Goal: Task Accomplishment & Management: Complete application form

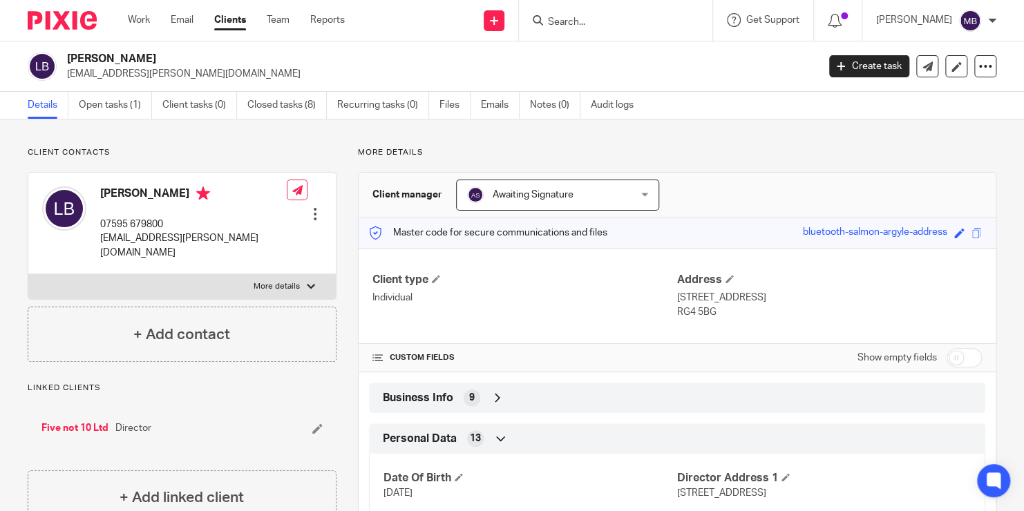
scroll to position [166, 0]
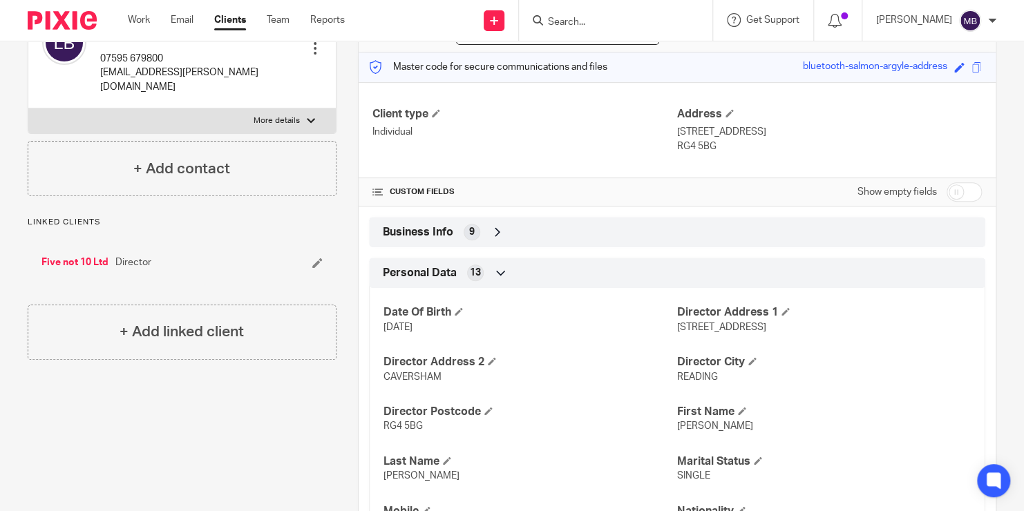
click at [588, 18] on input "Search" at bounding box center [609, 23] width 124 height 12
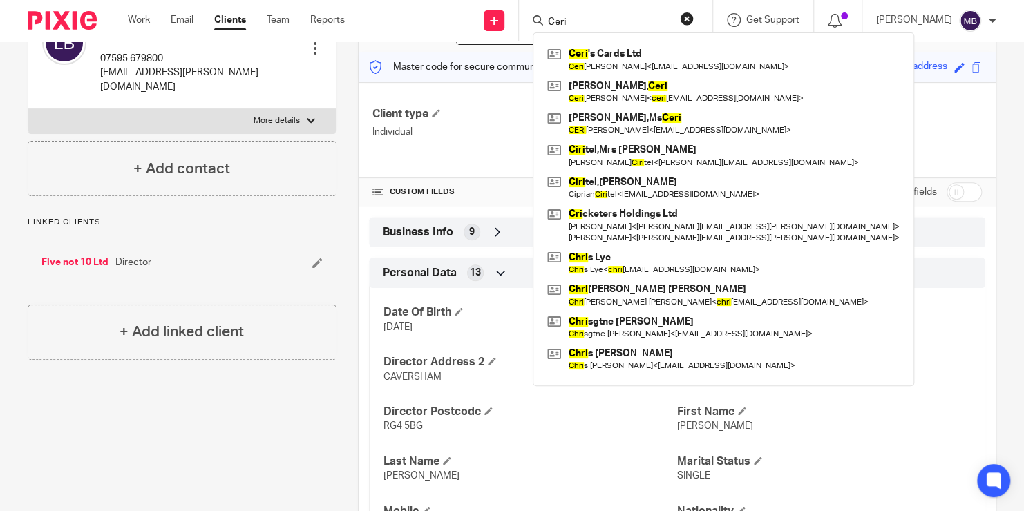
type input "Ceri"
click button "submit" at bounding box center [0, 0] width 0 height 0
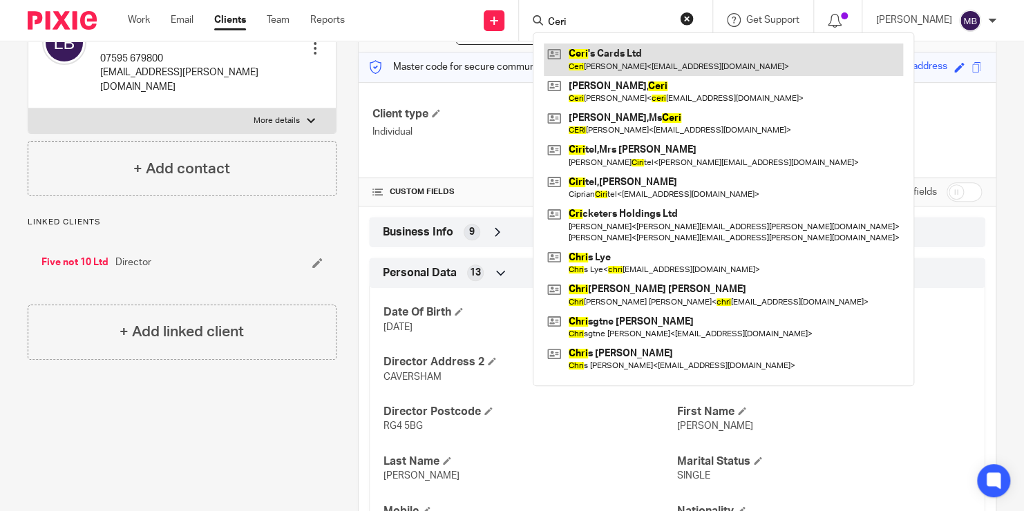
click at [611, 67] on link at bounding box center [723, 60] width 359 height 32
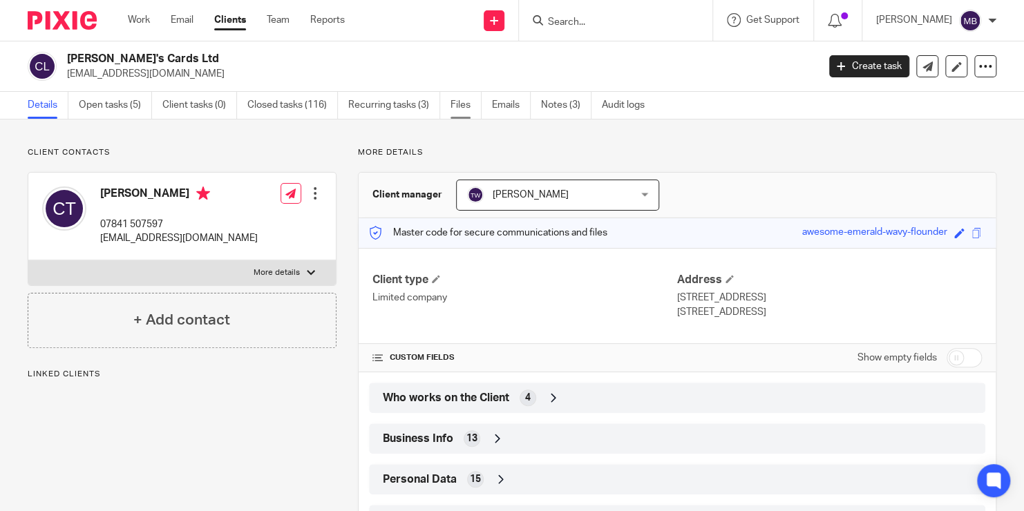
click at [468, 108] on link "Files" at bounding box center [465, 105] width 31 height 27
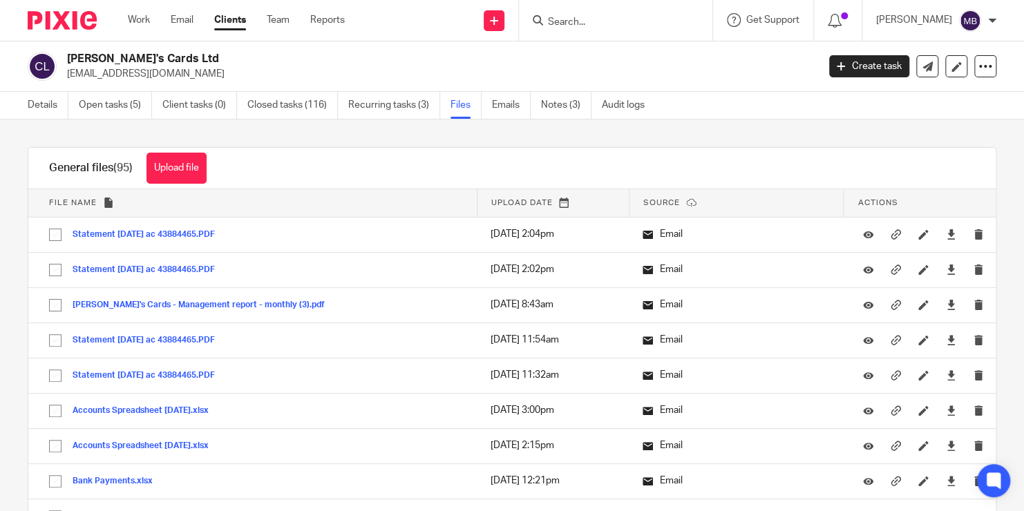
click at [468, 108] on link "Files" at bounding box center [465, 105] width 31 height 27
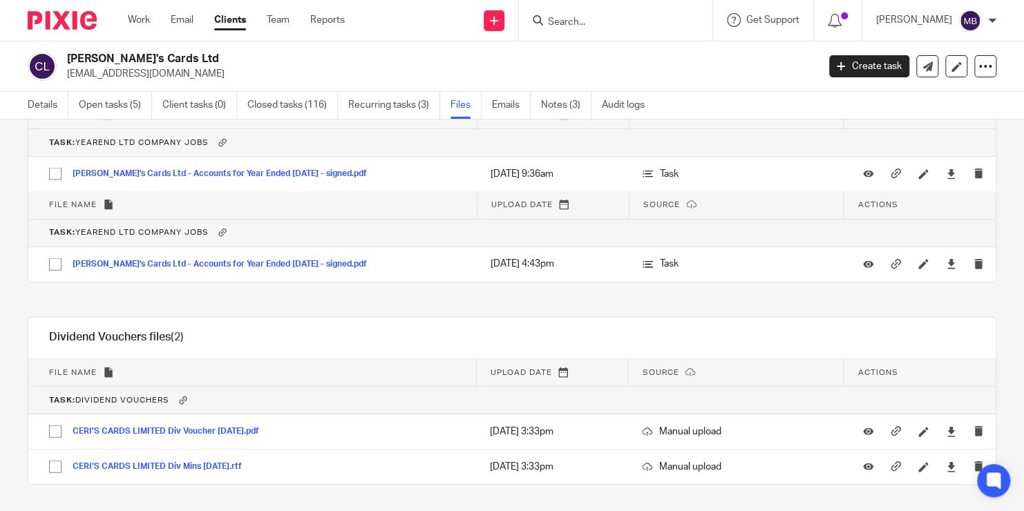
scroll to position [4034, 0]
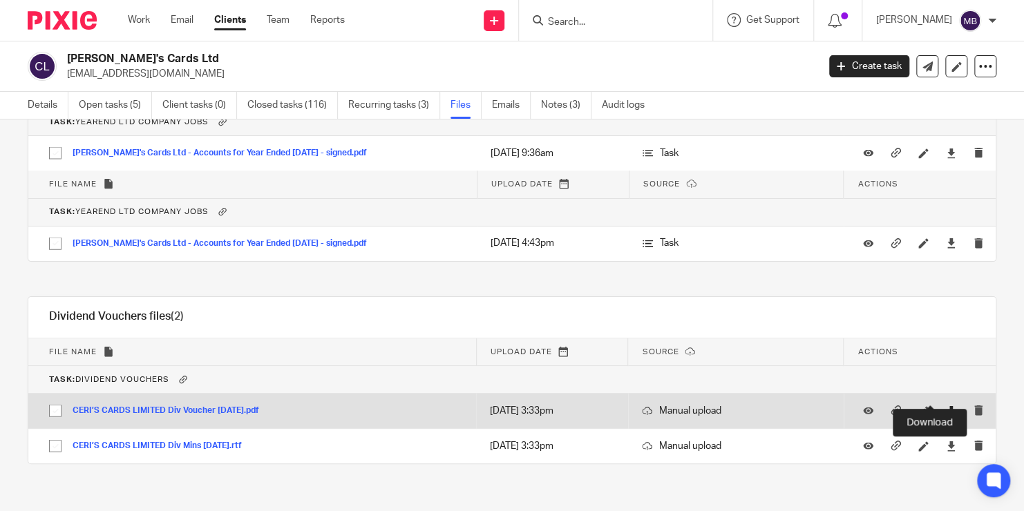
click at [946, 406] on icon at bounding box center [951, 411] width 10 height 10
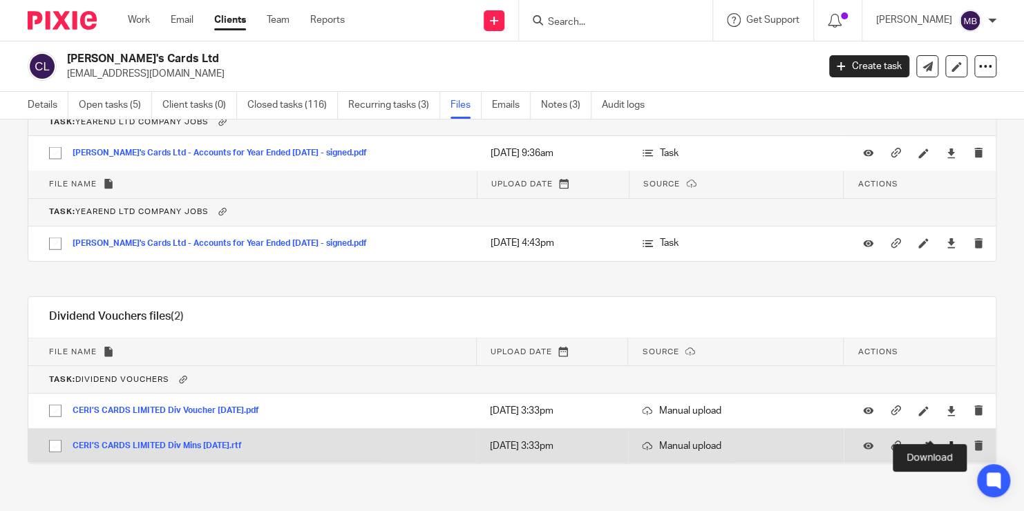
click at [946, 441] on icon at bounding box center [951, 446] width 10 height 10
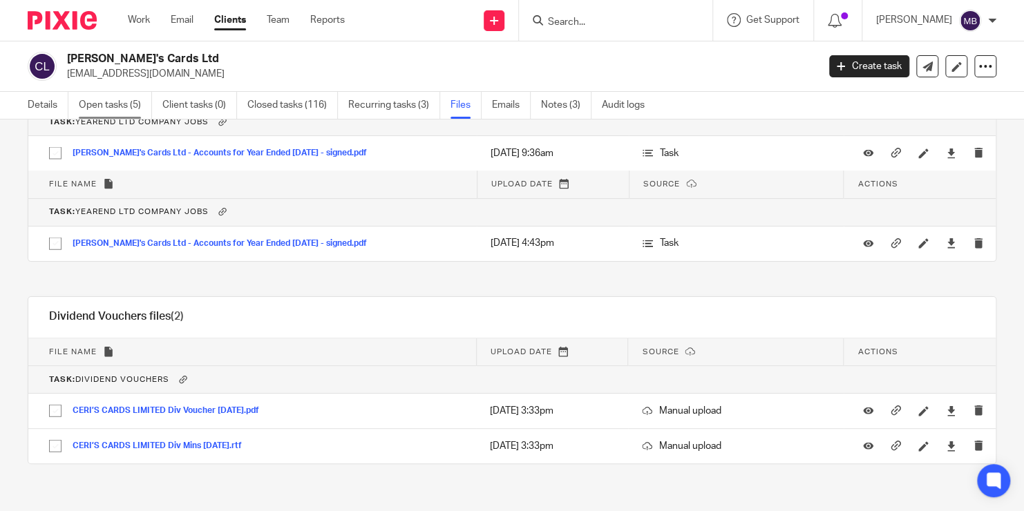
click at [149, 104] on link "Open tasks (5)" at bounding box center [115, 105] width 73 height 27
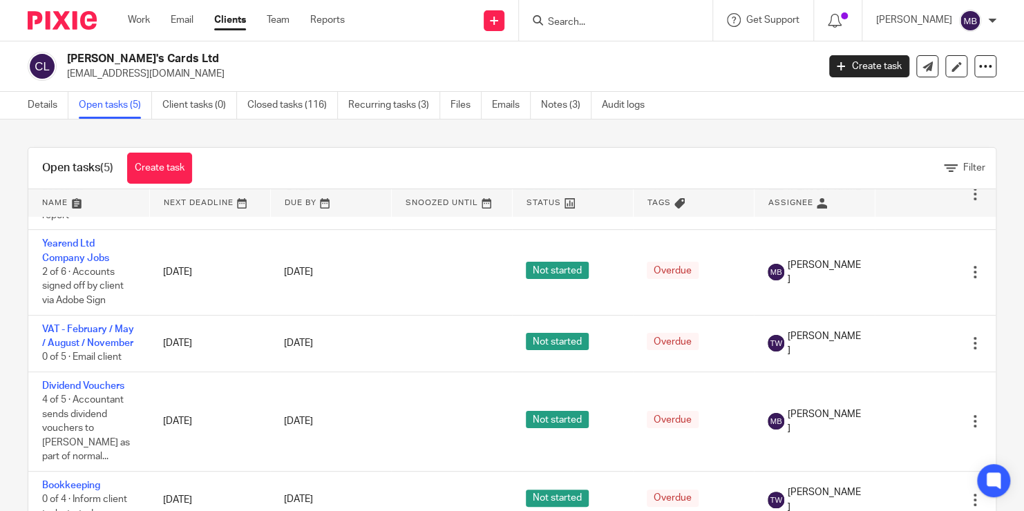
scroll to position [64, 0]
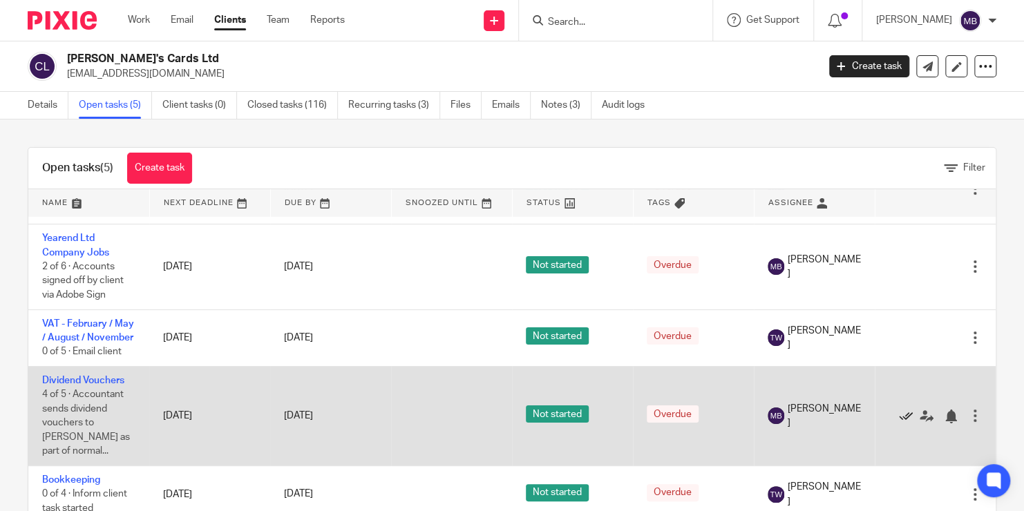
click at [907, 415] on icon at bounding box center [906, 417] width 14 height 14
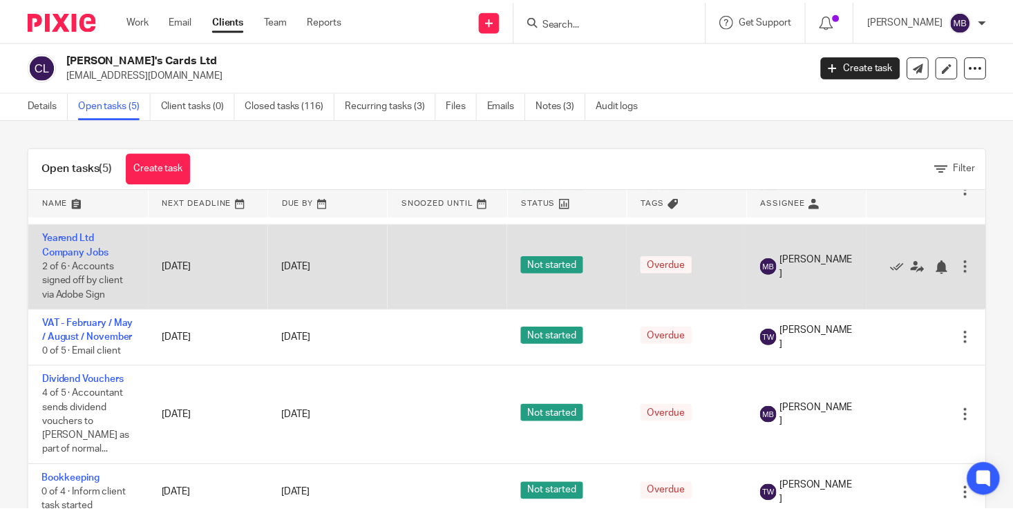
scroll to position [0, 0]
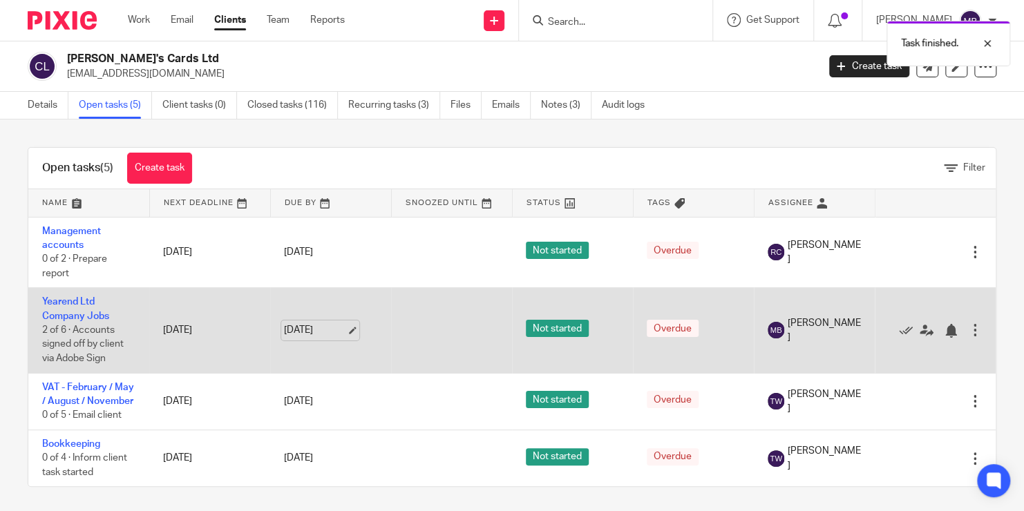
click at [313, 329] on link "[DATE]" at bounding box center [315, 330] width 62 height 15
click at [928, 329] on icon at bounding box center [927, 331] width 14 height 14
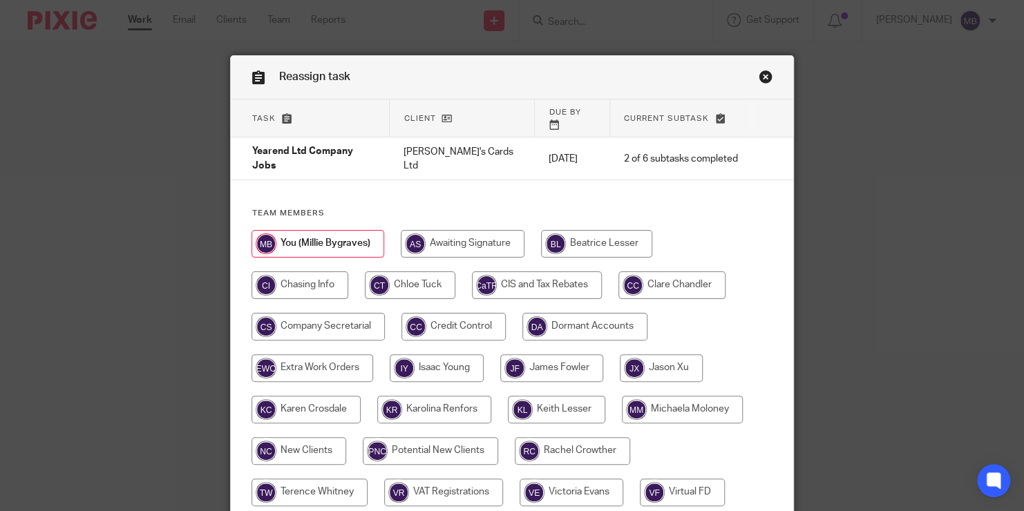
click at [669, 272] on input "radio" at bounding box center [671, 286] width 107 height 28
radio input "true"
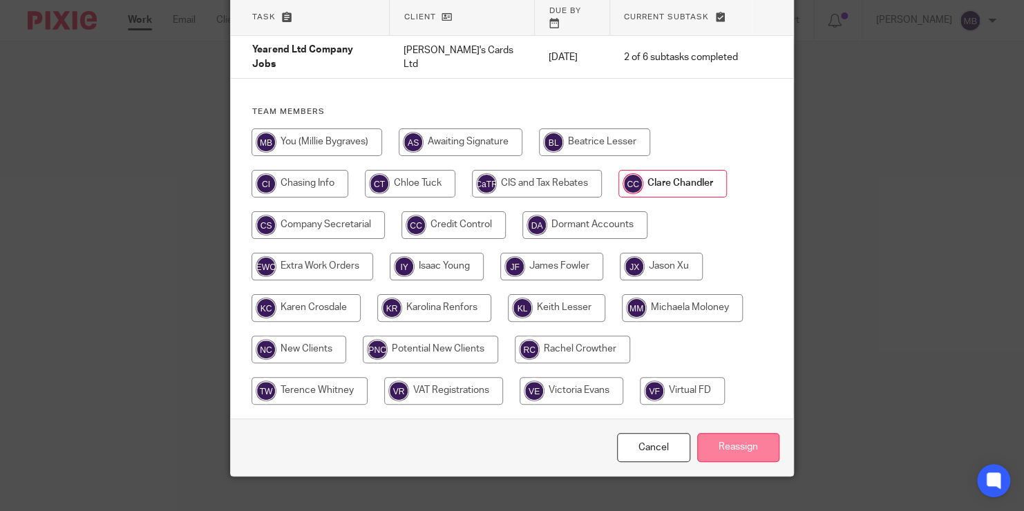
click at [750, 433] on input "Reassign" at bounding box center [738, 448] width 82 height 30
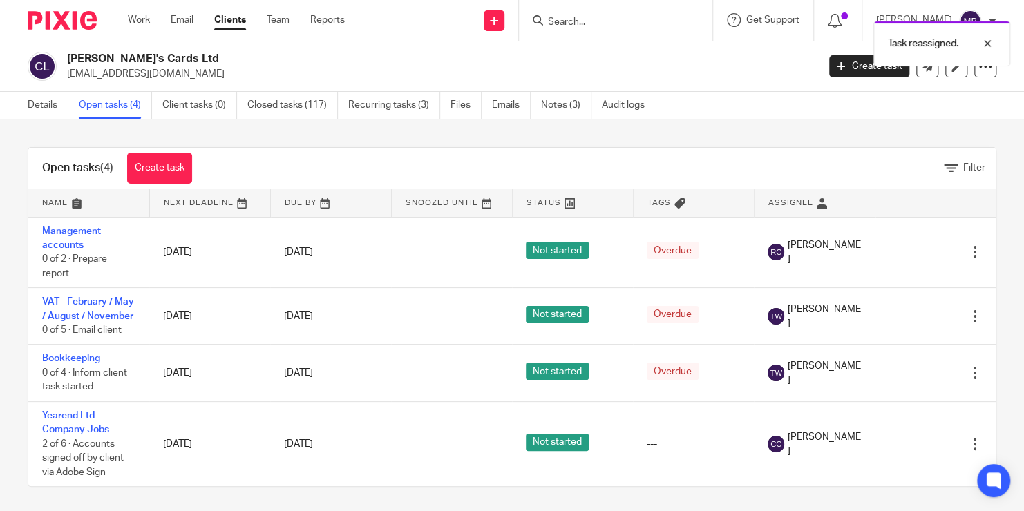
click at [580, 23] on div "Task reassigned." at bounding box center [761, 40] width 498 height 53
click at [991, 41] on div at bounding box center [976, 43] width 37 height 17
click at [589, 21] on input "Search" at bounding box center [609, 23] width 124 height 12
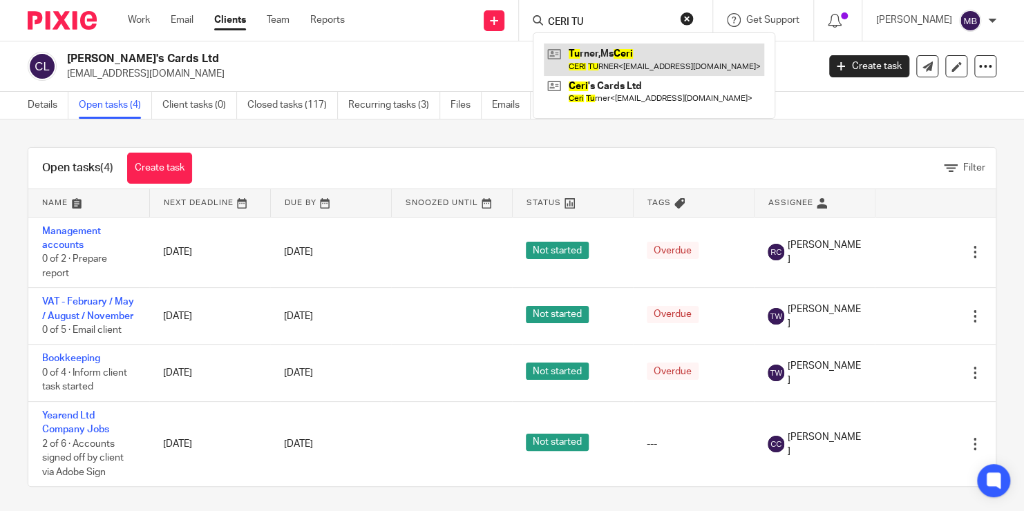
type input "CERI TU"
click at [617, 66] on link at bounding box center [654, 60] width 220 height 32
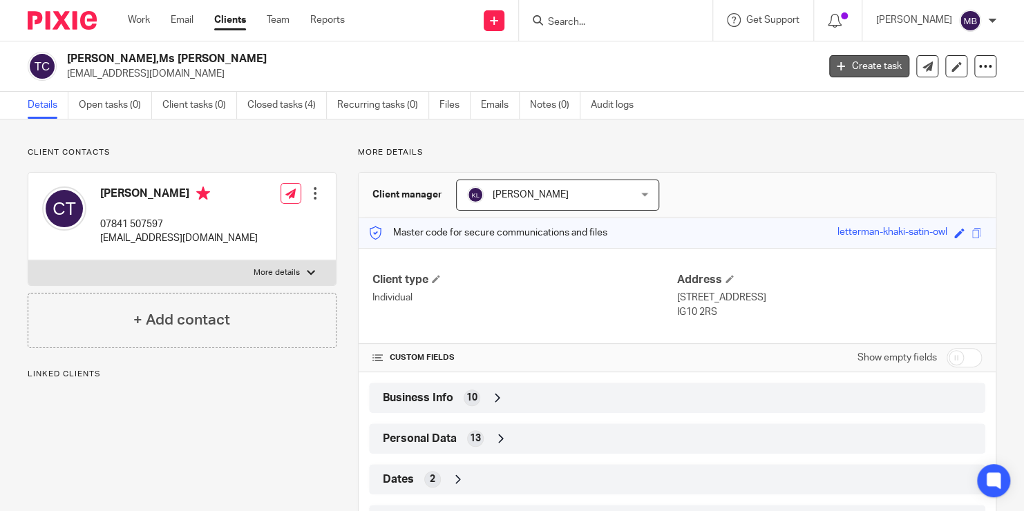
click at [852, 67] on link "Create task" at bounding box center [869, 66] width 80 height 22
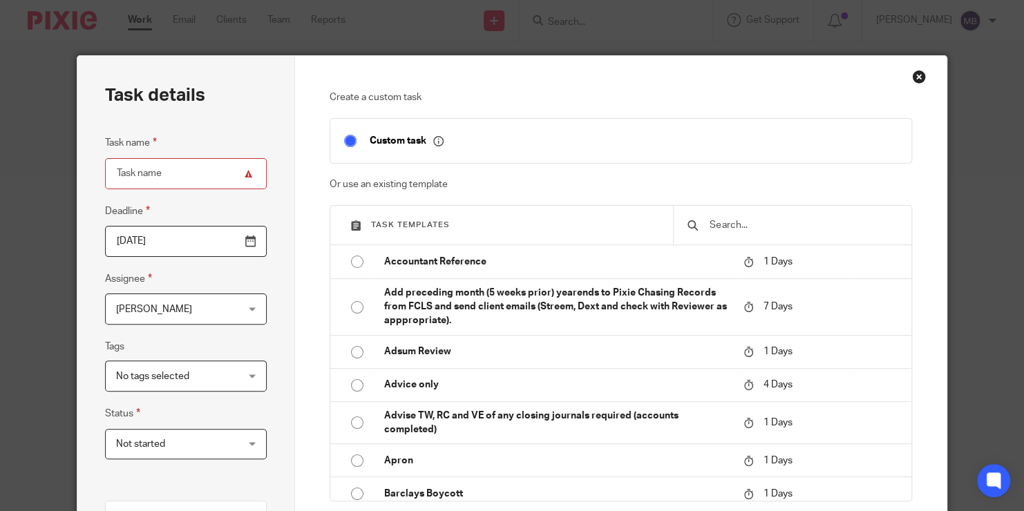
click at [754, 223] on input "text" at bounding box center [802, 225] width 189 height 15
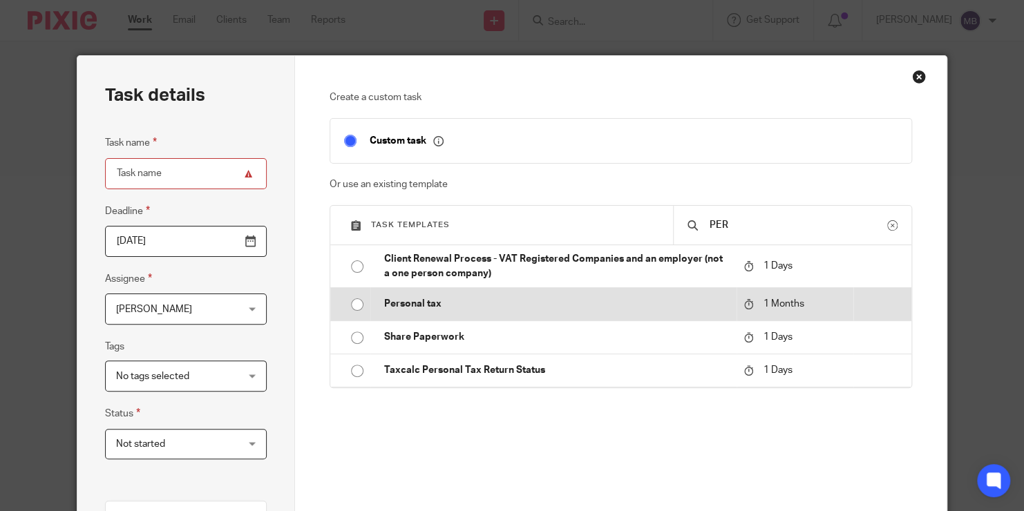
type input "PER"
click at [569, 293] on td "Personal tax" at bounding box center [553, 303] width 367 height 33
type input "2025-10-16"
type input "Personal tax"
checkbox input "false"
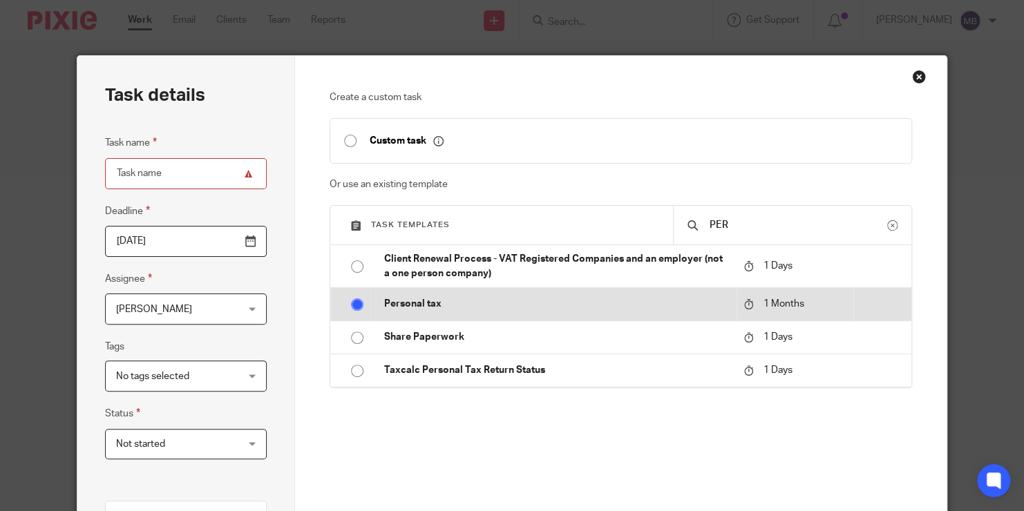
radio input "true"
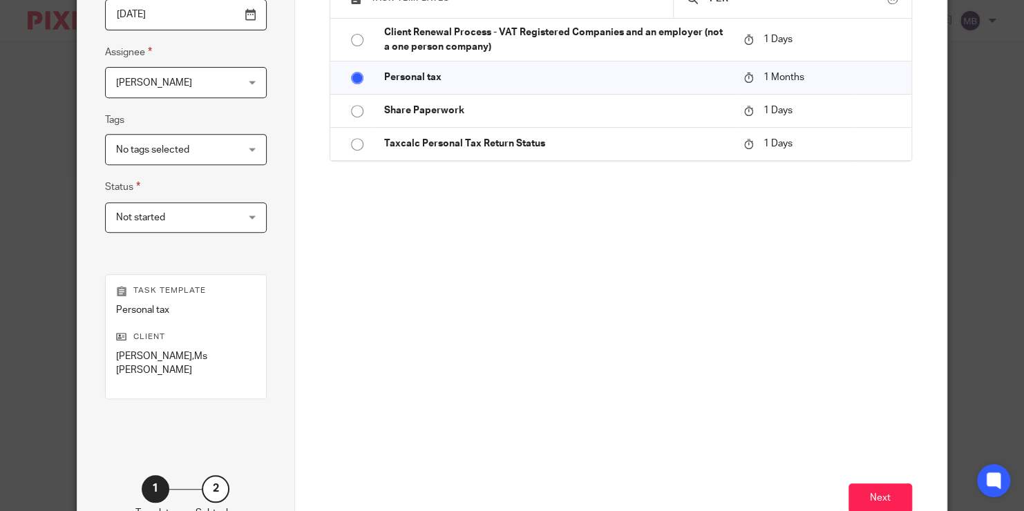
scroll to position [260, 0]
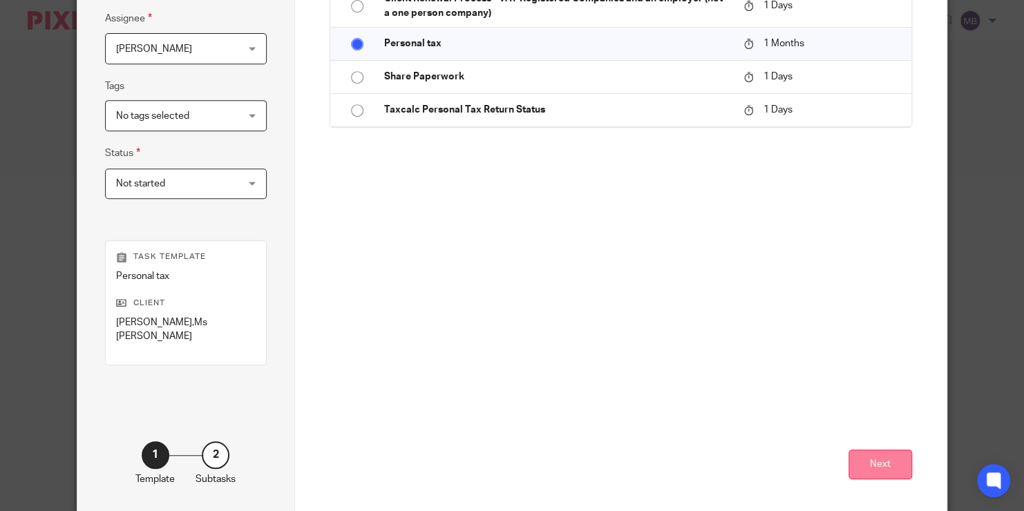
click at [874, 450] on button "Next" at bounding box center [880, 465] width 64 height 30
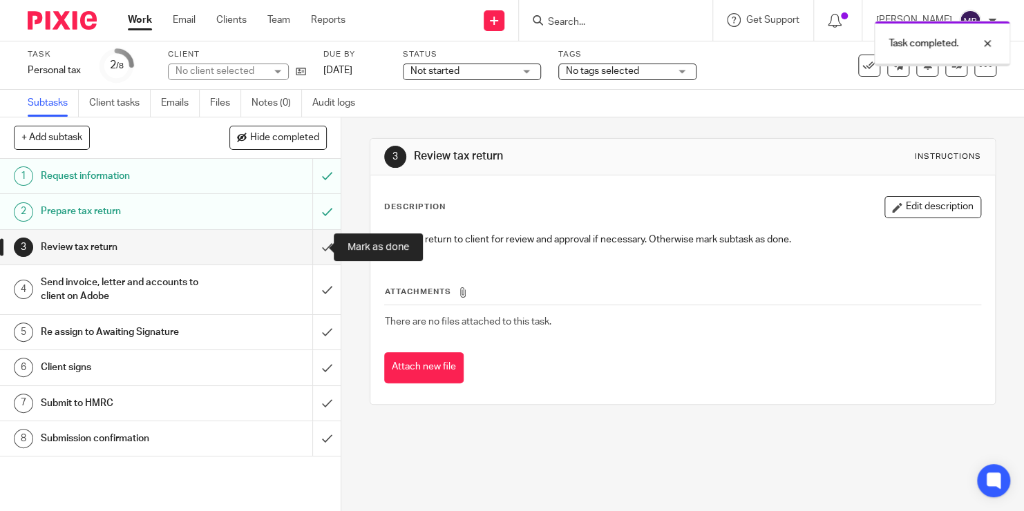
click at [309, 251] on input "submit" at bounding box center [170, 247] width 341 height 35
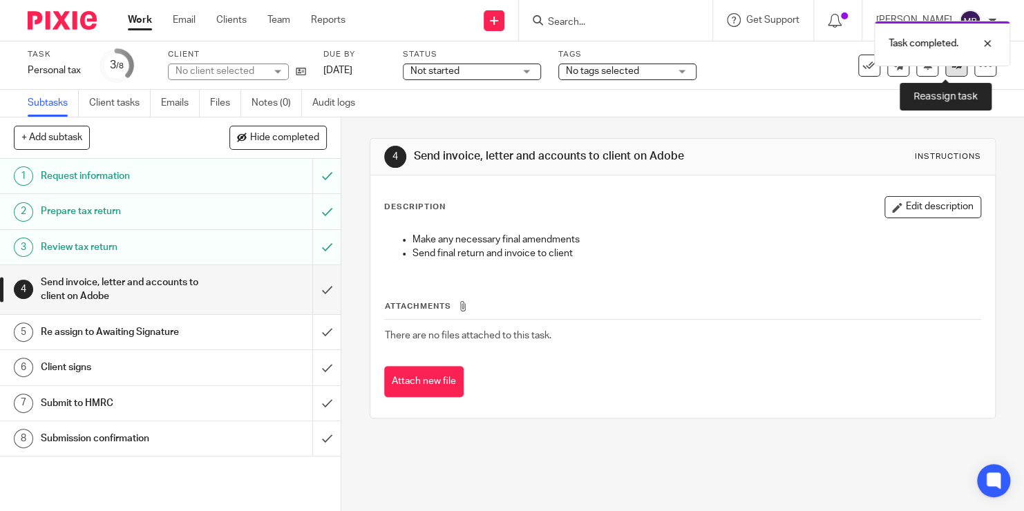
click at [951, 68] on icon at bounding box center [956, 65] width 10 height 10
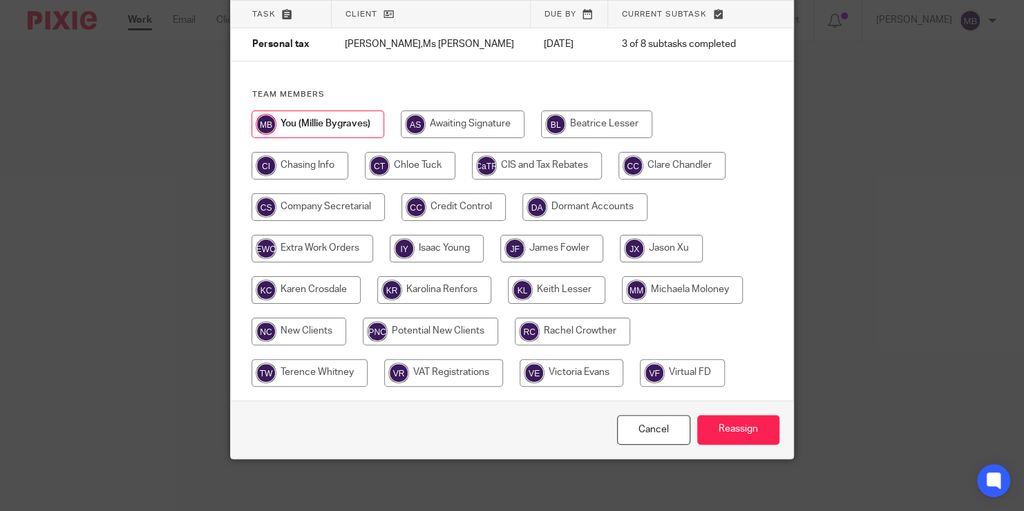
scroll to position [102, 0]
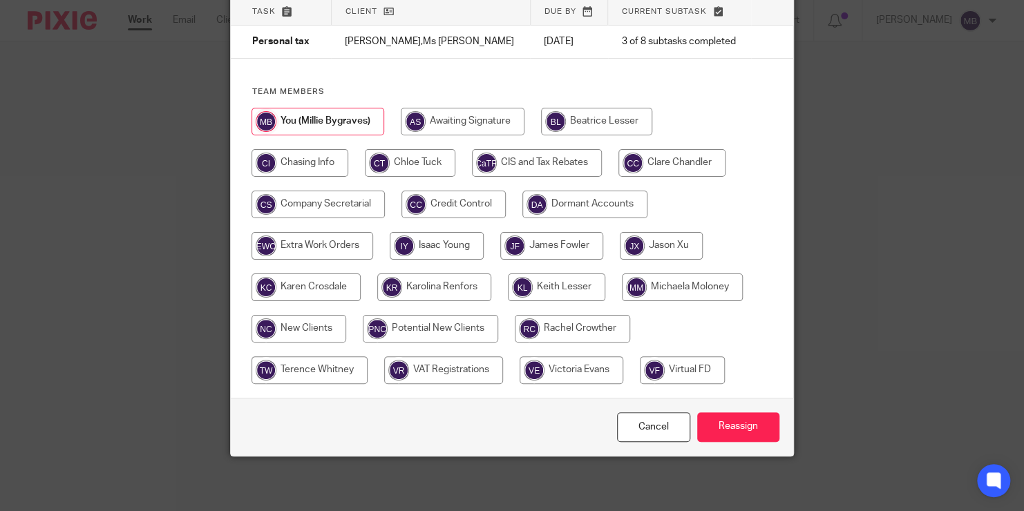
click at [656, 163] on input "radio" at bounding box center [671, 163] width 107 height 28
radio input "true"
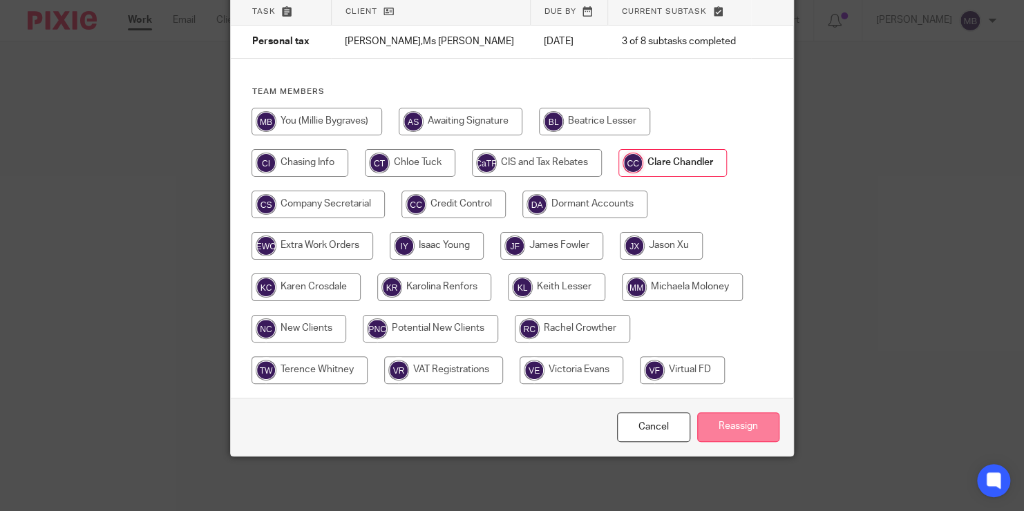
click at [730, 426] on input "Reassign" at bounding box center [738, 427] width 82 height 30
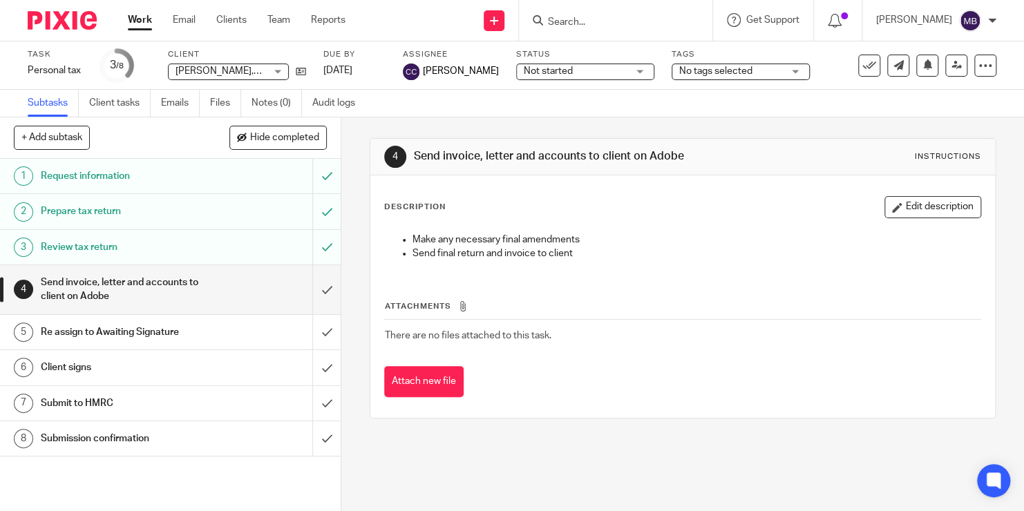
click at [730, 426] on div "4 Send invoice, letter and accounts to client on Adobe Instructions Description…" at bounding box center [683, 278] width 626 height 322
click at [730, 479] on div "4 Send invoice, letter and accounts to client on Adobe Instructions Description…" at bounding box center [682, 314] width 683 height 394
click at [976, 413] on div "4 Send invoice, letter and accounts to client on Adobe Instructions Description…" at bounding box center [682, 314] width 683 height 394
